Goal: Task Accomplishment & Management: Manage account settings

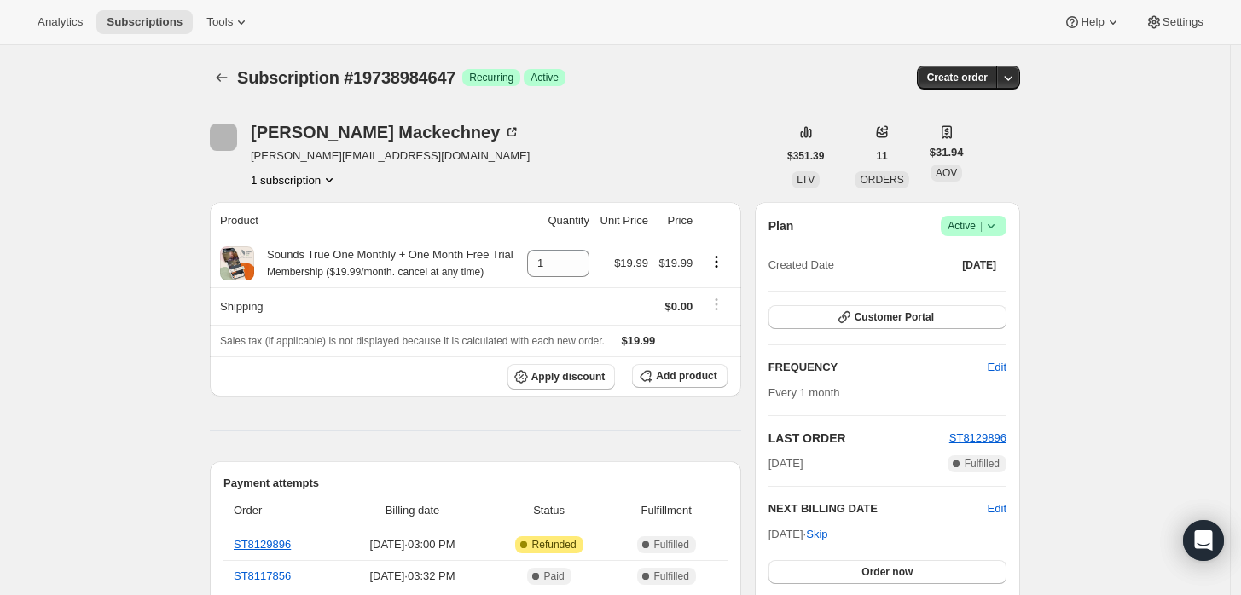
click at [987, 228] on icon at bounding box center [990, 225] width 17 height 17
click at [969, 284] on span "Cancel subscription" at bounding box center [979, 287] width 96 height 13
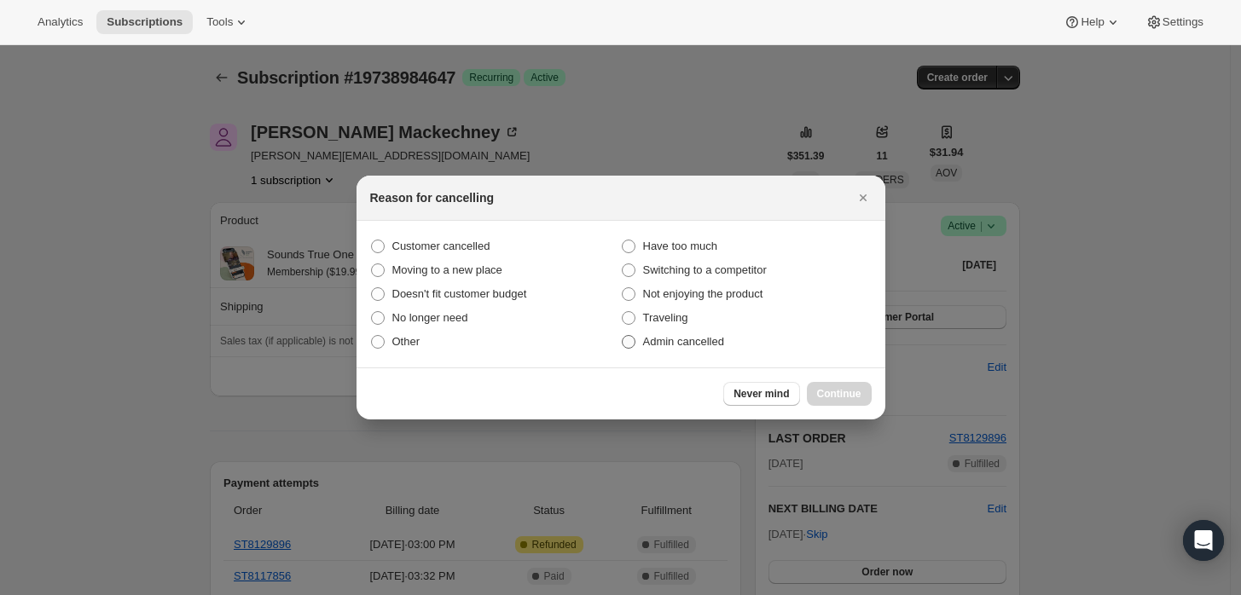
click at [675, 339] on span "Admin cancelled" at bounding box center [683, 341] width 81 height 13
click at [656, 343] on span "Admin cancelled" at bounding box center [683, 341] width 81 height 13
click at [622, 336] on input "Admin cancelled" at bounding box center [622, 335] width 1 height 1
radio input "true"
click at [832, 391] on span "Continue" at bounding box center [839, 394] width 44 height 14
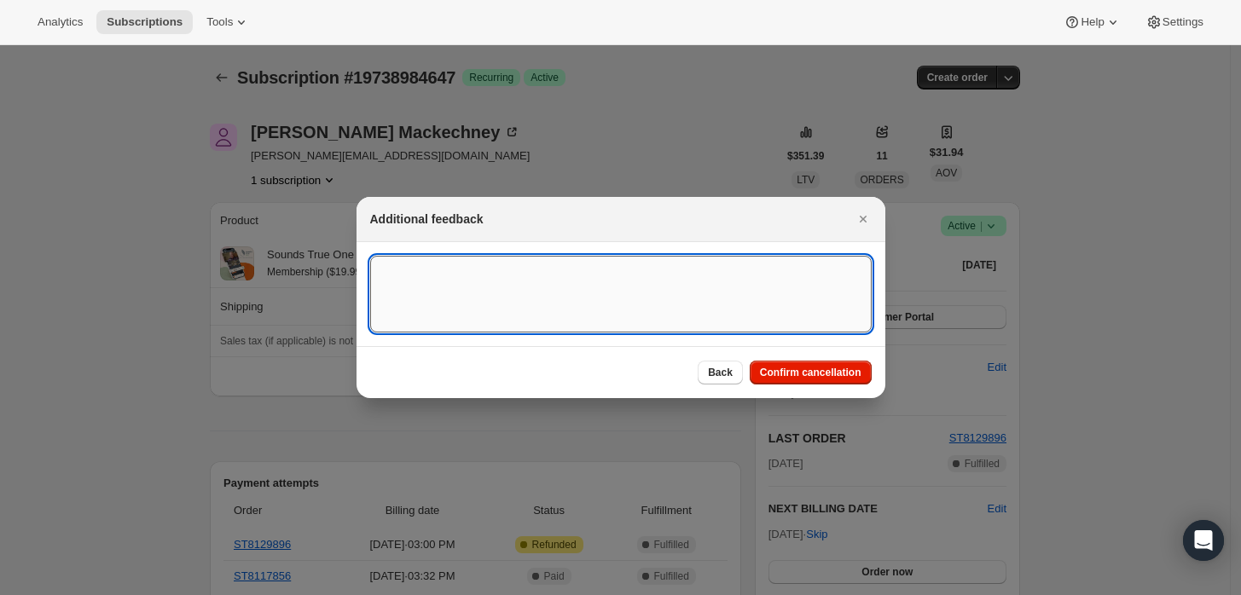
click at [722, 310] on textarea ":rbj:" at bounding box center [620, 294] width 501 height 77
type textarea "Customer requested cancellation and refund."
click at [808, 359] on div "Back Confirm cancellation" at bounding box center [620, 372] width 529 height 52
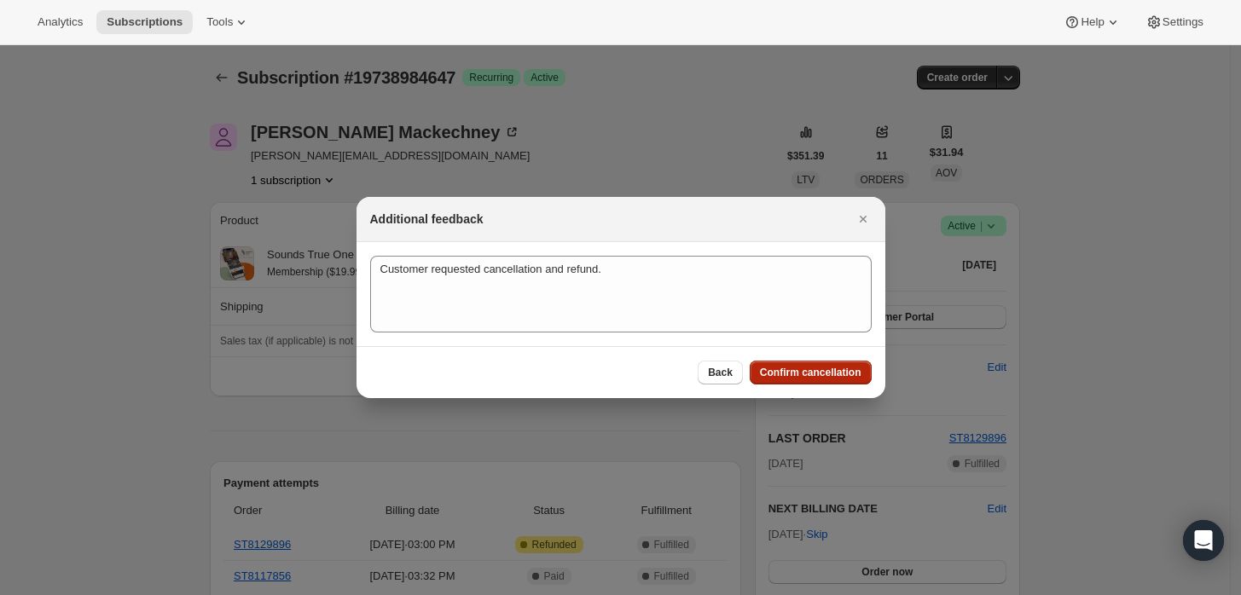
click at [811, 368] on span "Confirm cancellation" at bounding box center [810, 373] width 101 height 14
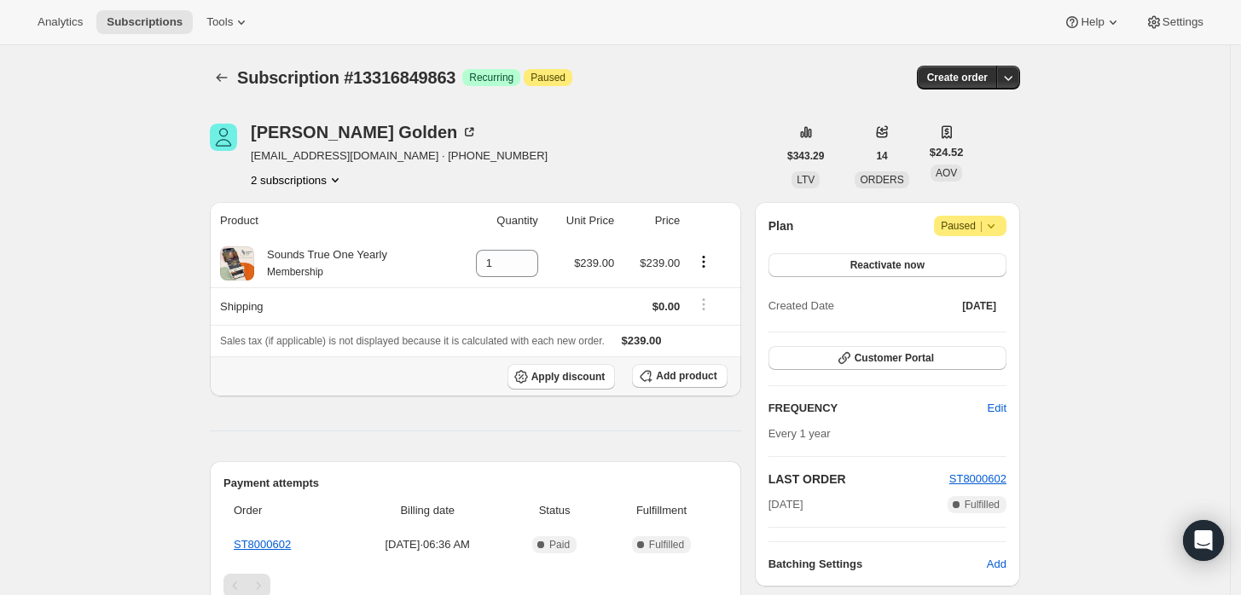
drag, startPoint x: 365, startPoint y: 356, endPoint x: 263, endPoint y: 428, distance: 125.4
click at [263, 434] on div "Product Quantity Unit Price Price Sounds True One Yearly Membership 1 $239.00 $…" at bounding box center [475, 538] width 531 height 673
